Goal: Information Seeking & Learning: Learn about a topic

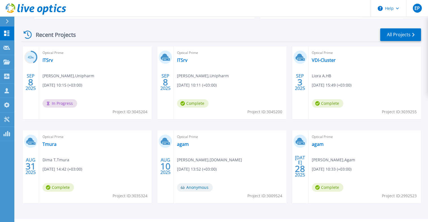
scroll to position [84, 0]
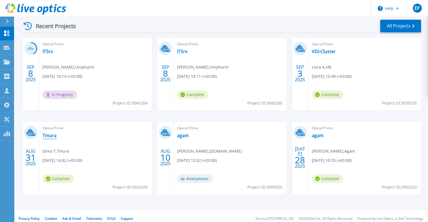
click at [52, 138] on link "Tmura" at bounding box center [49, 136] width 14 height 6
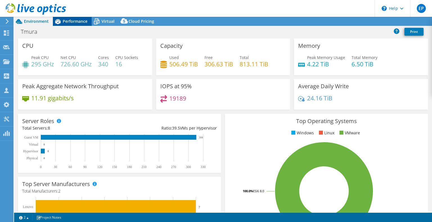
click at [71, 25] on div "Performance" at bounding box center [72, 21] width 39 height 9
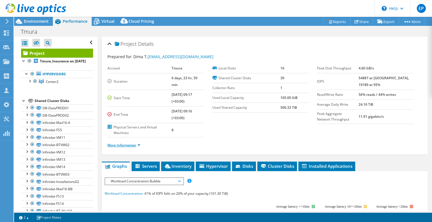
click at [129, 143] on link "More Information" at bounding box center [123, 145] width 33 height 5
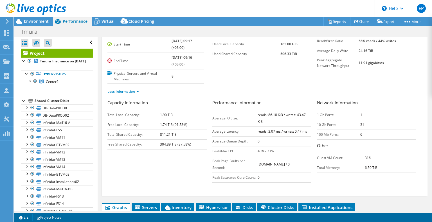
scroll to position [56, 0]
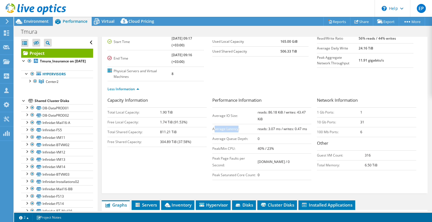
drag, startPoint x: 212, startPoint y: 121, endPoint x: 233, endPoint y: 119, distance: 20.9
click at [236, 124] on td "Average Latency:" at bounding box center [235, 129] width 46 height 10
click at [228, 124] on td "Average Latency:" at bounding box center [235, 129] width 46 height 10
click at [220, 109] on td "Average IO Size:" at bounding box center [235, 115] width 46 height 17
drag, startPoint x: 212, startPoint y: 108, endPoint x: 235, endPoint y: 111, distance: 22.6
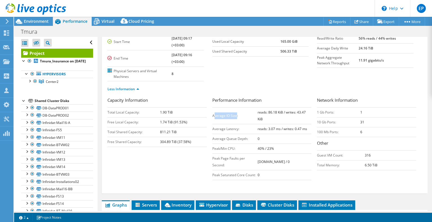
click at [235, 111] on td "Average IO Size:" at bounding box center [235, 115] width 46 height 17
click at [224, 111] on td "Average IO Size:" at bounding box center [235, 115] width 46 height 17
drag, startPoint x: 212, startPoint y: 108, endPoint x: 235, endPoint y: 110, distance: 23.4
click at [235, 110] on td "Average IO Size:" at bounding box center [235, 115] width 46 height 17
copy td "Average IO Size"
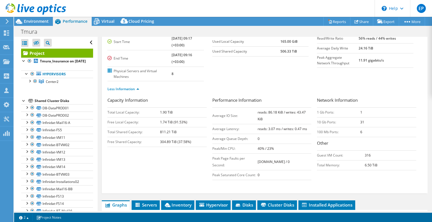
click at [258, 110] on b "reads: 86.18 KiB / writes: 43.47 KiB" at bounding box center [282, 116] width 48 height 12
drag, startPoint x: 256, startPoint y: 104, endPoint x: 262, endPoint y: 114, distance: 11.9
click at [262, 114] on td "reads: 86.18 KiB / writes: 43.47 KiB" at bounding box center [285, 115] width 54 height 17
copy b "reads: 86.18 KiB / writes: 43.47 KiB"
click at [171, 158] on div "Capacity Information Total Local Capacity: 1.90 TiB Free Local Capacity: 1.74 T…" at bounding box center [264, 140] width 315 height 86
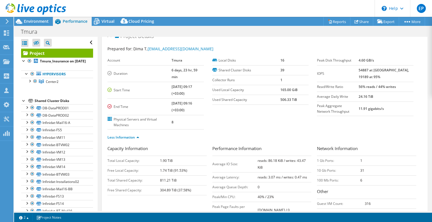
scroll to position [0, 0]
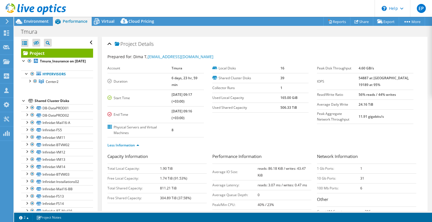
click at [36, 11] on icon at bounding box center [36, 9] width 60 height 12
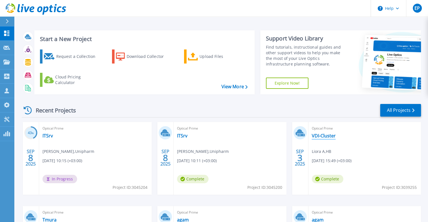
click at [324, 135] on link "VDI-Cluster" at bounding box center [324, 136] width 24 height 6
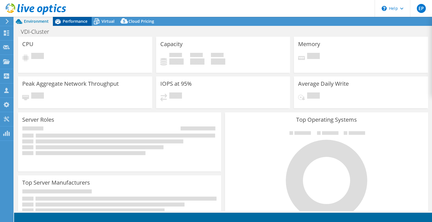
select select "USD"
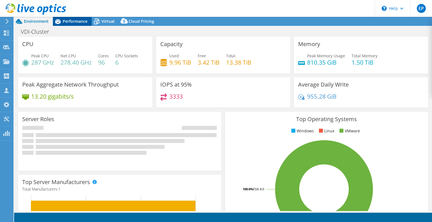
click at [84, 21] on span "Performance" at bounding box center [75, 21] width 25 height 5
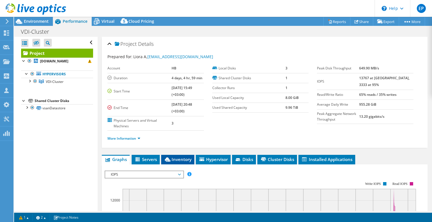
click at [185, 158] on span "Inventory" at bounding box center [178, 160] width 28 height 6
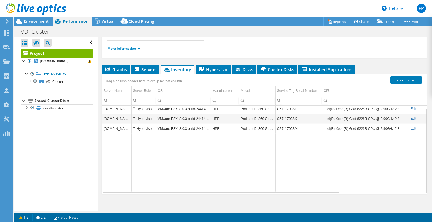
scroll to position [93, 0]
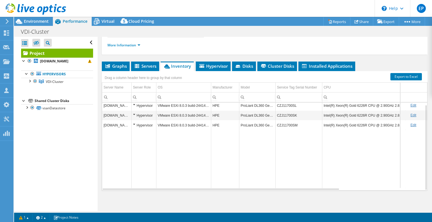
click at [295, 186] on td "Data grid" at bounding box center [298, 159] width 47 height 58
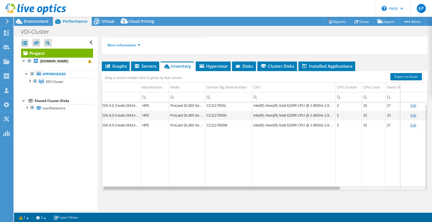
scroll to position [0, 113]
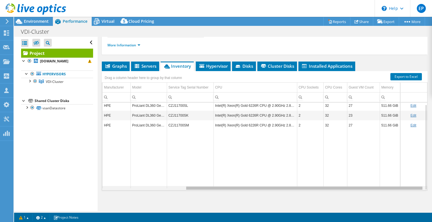
drag, startPoint x: 294, startPoint y: 188, endPoint x: 425, endPoint y: 208, distance: 132.3
click at [425, 208] on body "EP Partner Team Member [PERSON_NAME] [PERSON_NAME][EMAIL_ADDRESS][DOMAIN_NAME] …" at bounding box center [216, 111] width 432 height 222
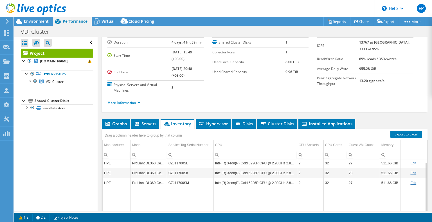
scroll to position [0, 0]
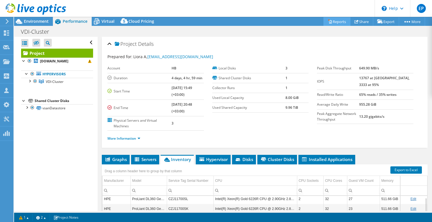
click at [337, 22] on link "Reports" at bounding box center [337, 21] width 27 height 9
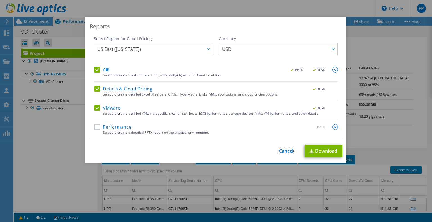
click at [290, 153] on link "Cancel" at bounding box center [286, 151] width 14 height 5
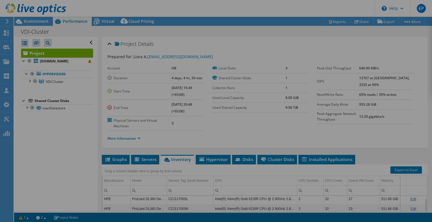
click at [288, 152] on div at bounding box center [216, 111] width 432 height 222
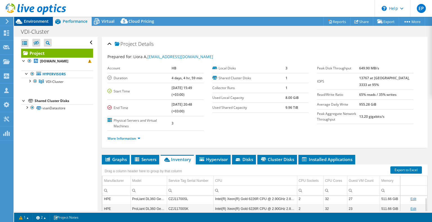
click at [35, 21] on span "Environment" at bounding box center [36, 21] width 25 height 5
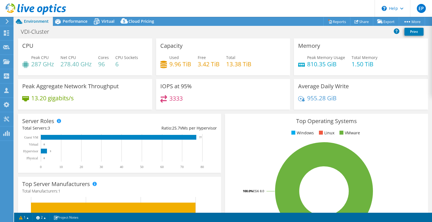
click at [31, 10] on use at bounding box center [36, 8] width 60 height 11
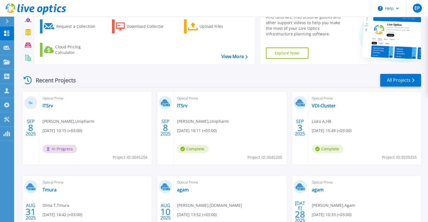
scroll to position [89, 0]
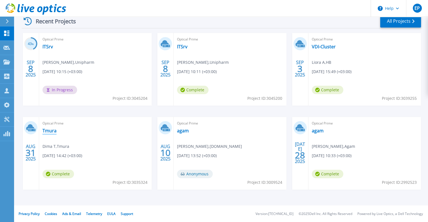
click at [54, 133] on link "Tmura" at bounding box center [49, 131] width 14 height 6
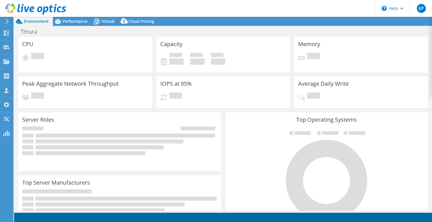
select select "USD"
click at [80, 21] on span "Performance" at bounding box center [75, 21] width 25 height 5
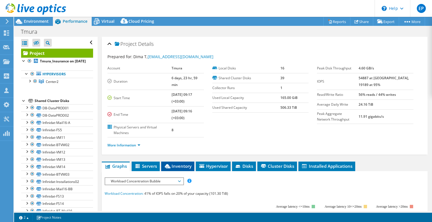
click at [182, 163] on span "Inventory" at bounding box center [178, 166] width 28 height 6
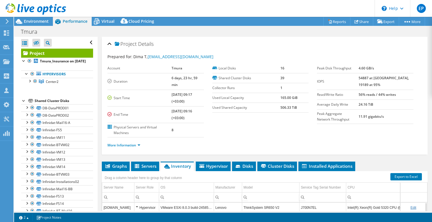
click at [132, 142] on li "More Information" at bounding box center [125, 145] width 36 height 6
click at [132, 143] on link "More Information" at bounding box center [123, 145] width 33 height 5
